Goal: Information Seeking & Learning: Learn about a topic

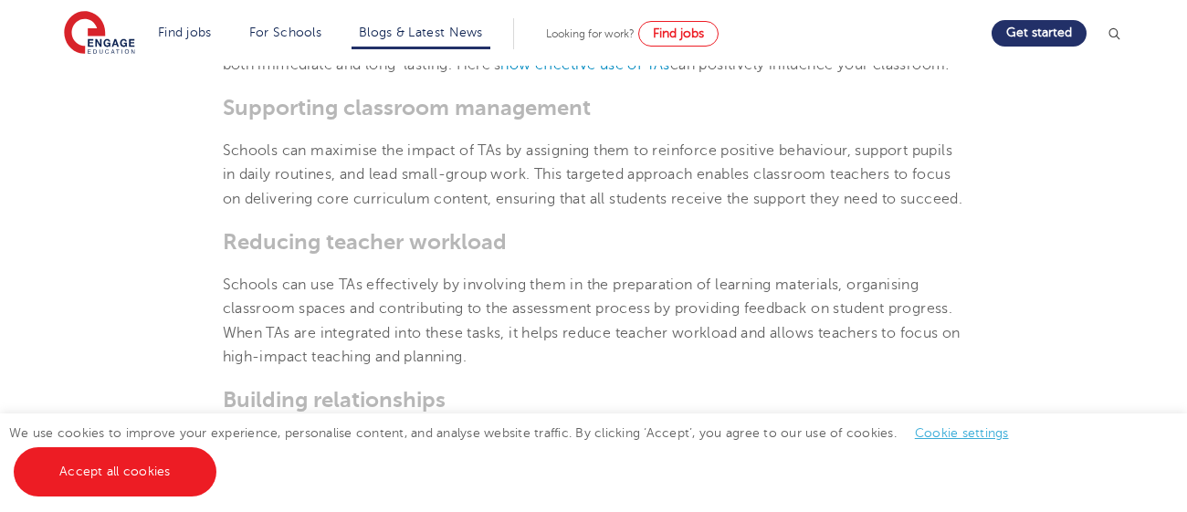
scroll to position [937, 0]
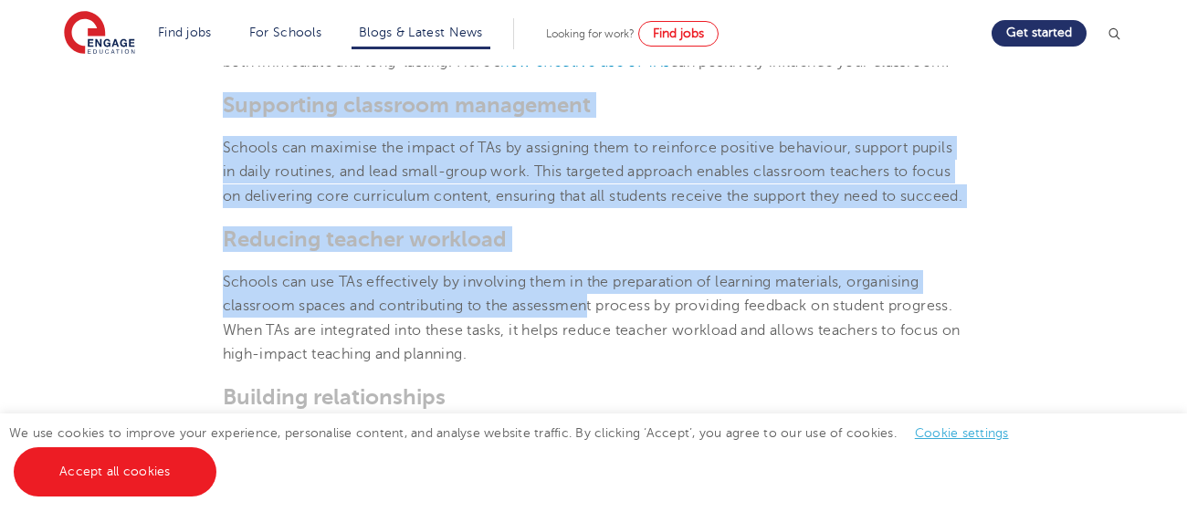
drag, startPoint x: 222, startPoint y: 125, endPoint x: 591, endPoint y: 356, distance: 435.4
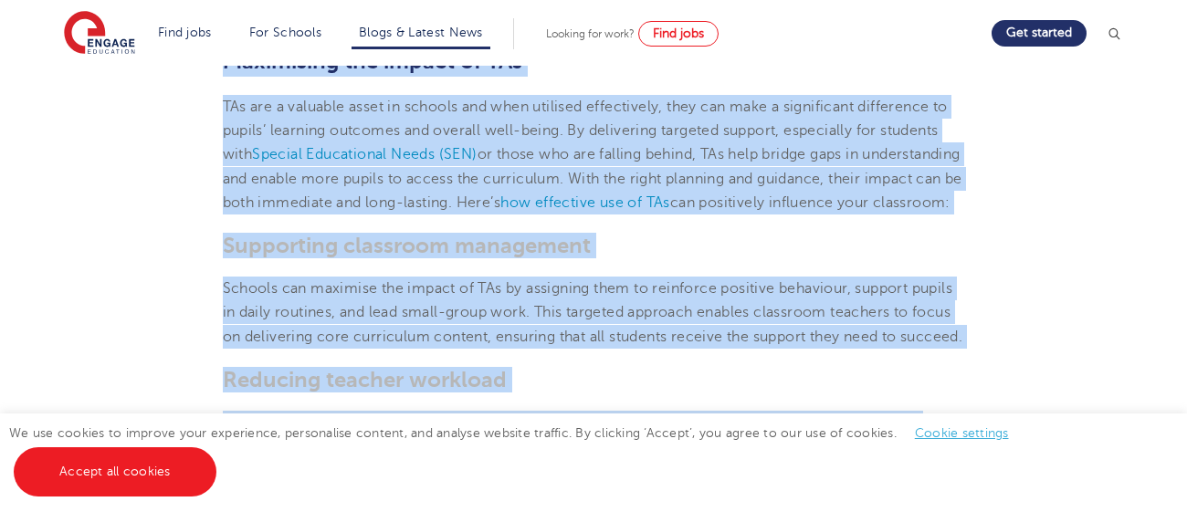
scroll to position [0, 0]
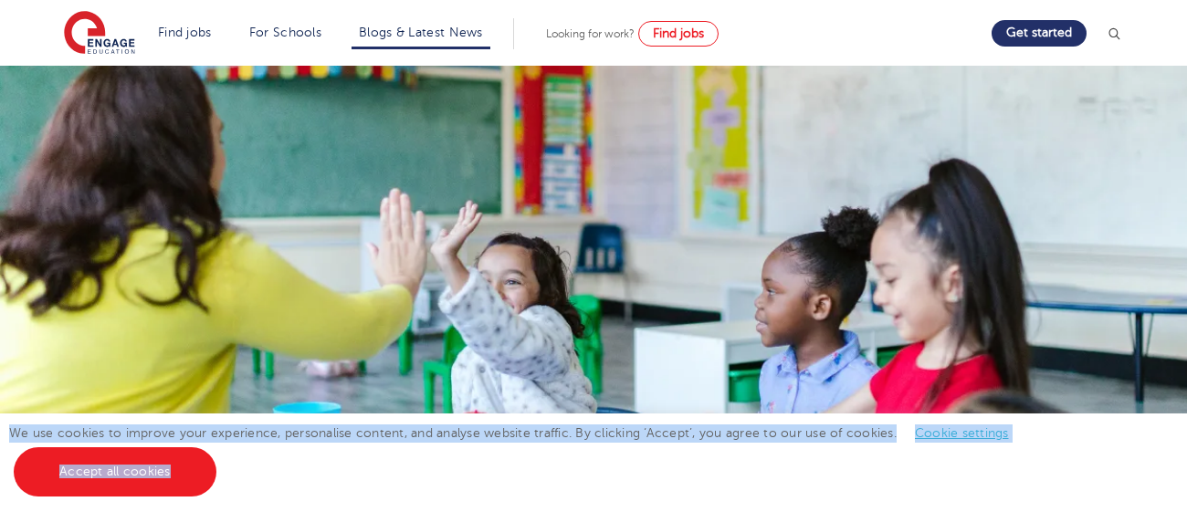
drag, startPoint x: 704, startPoint y: 205, endPoint x: 271, endPoint y: 490, distance: 518.8
click at [437, 347] on img at bounding box center [593, 256] width 1187 height 380
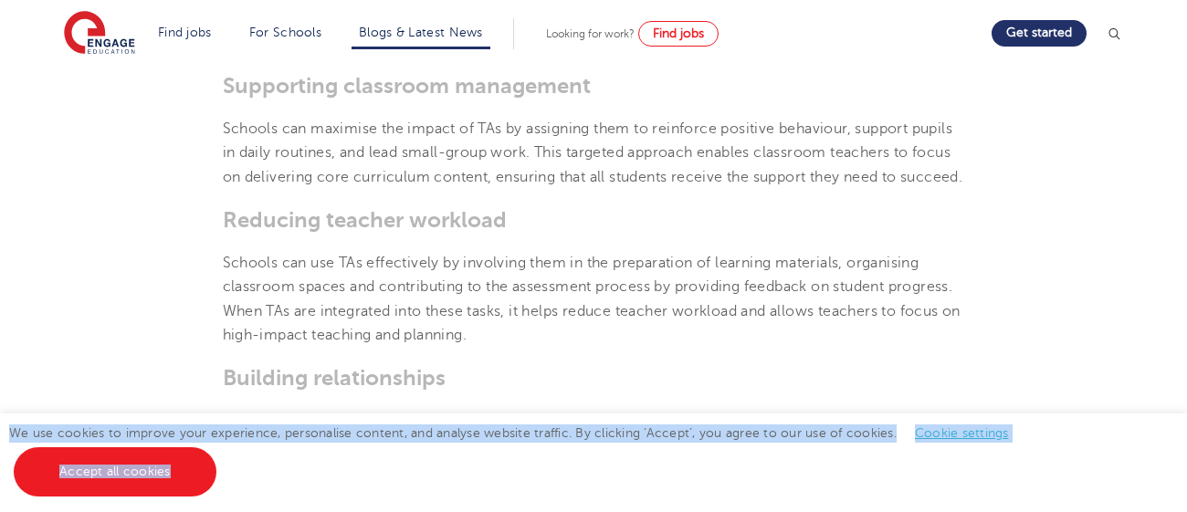
scroll to position [960, 0]
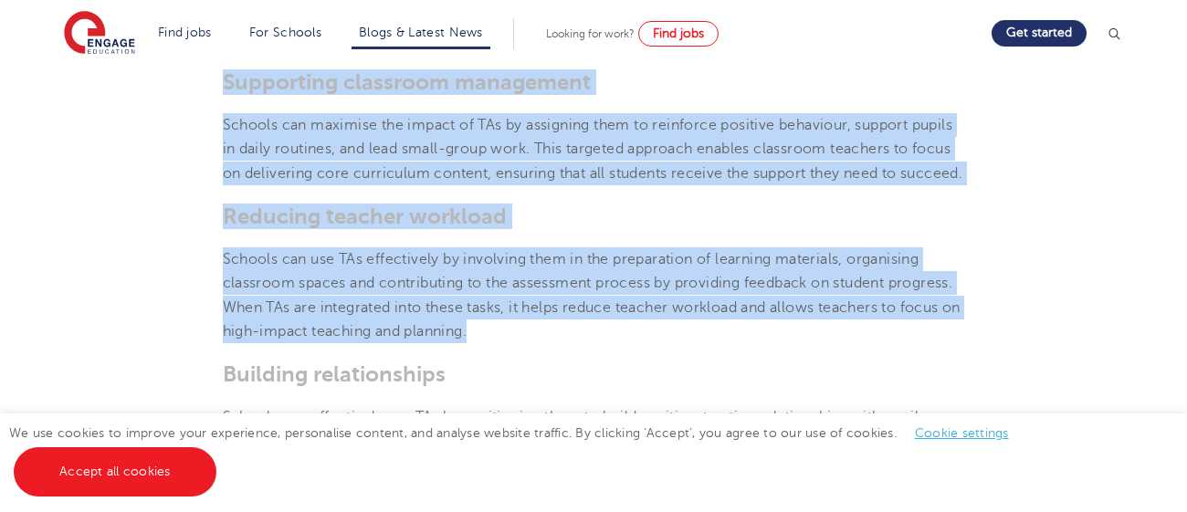
drag, startPoint x: 221, startPoint y: 111, endPoint x: 529, endPoint y: 377, distance: 406.7
click at [529, 377] on section "[DATE] How to effectively use Teaching Assistants in the classroom Teaching Ass…" at bounding box center [594, 508] width 1108 height 1929
copy section "Supporting classroom management Schools can maximise the impact of TAs by assig…"
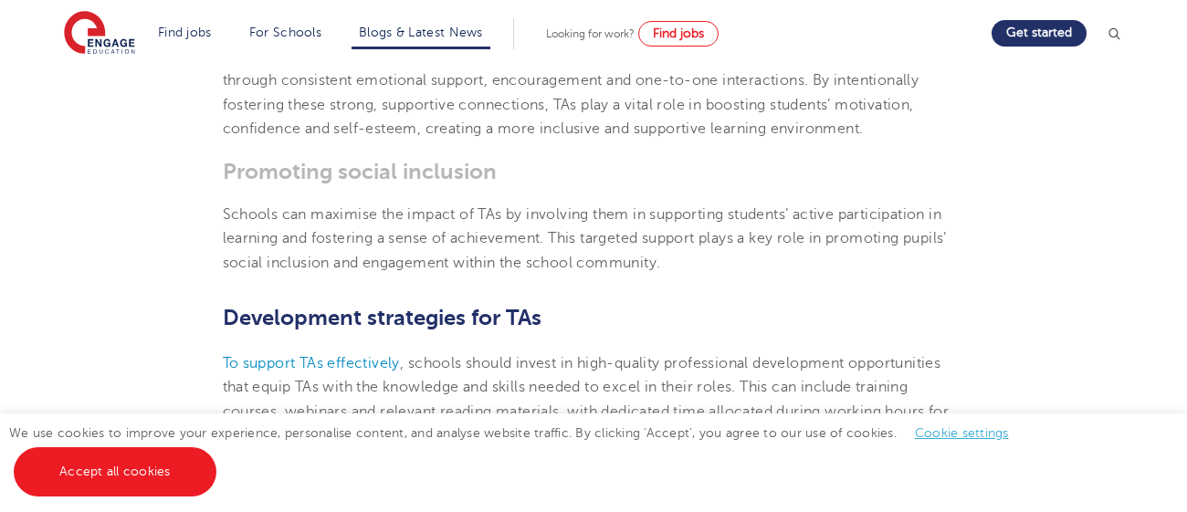
scroll to position [1269, 0]
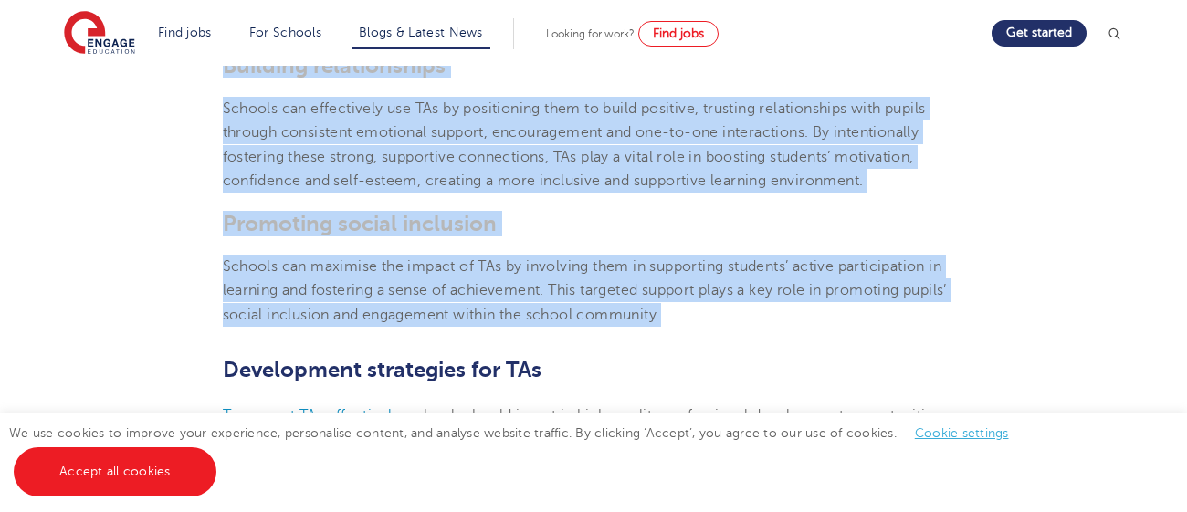
drag, startPoint x: 224, startPoint y: 116, endPoint x: 677, endPoint y: 364, distance: 516.2
click at [677, 364] on section "[DATE] How to effectively use Teaching Assistants in the classroom Teaching Ass…" at bounding box center [594, 200] width 1108 height 1929
copy section "Building relationships Schools can effectively use TAs by positioning them to b…"
click at [639, 237] on h3 "Promoting social inclusion" at bounding box center [594, 224] width 743 height 26
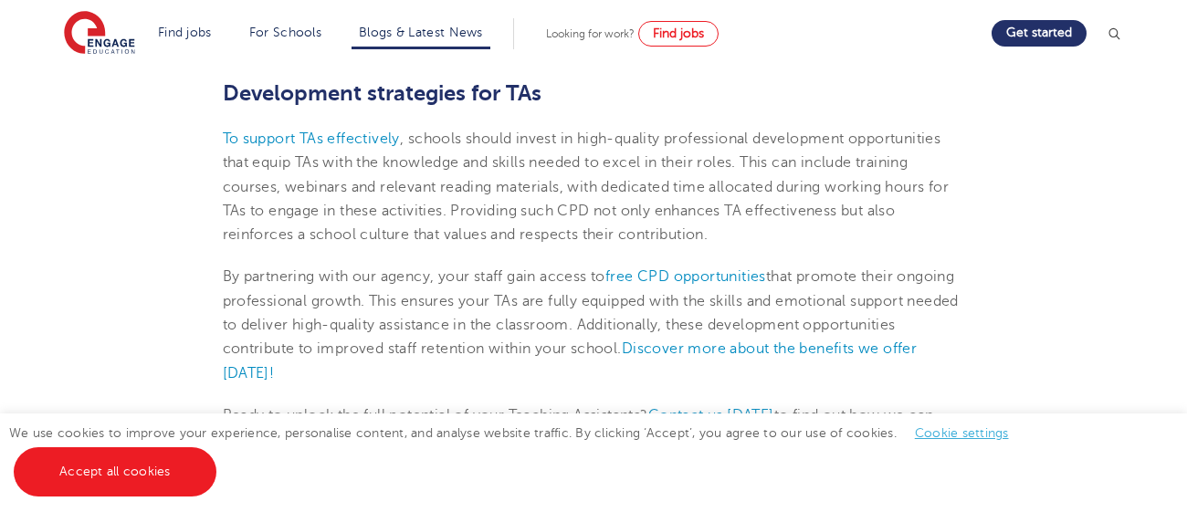
scroll to position [1551, 0]
